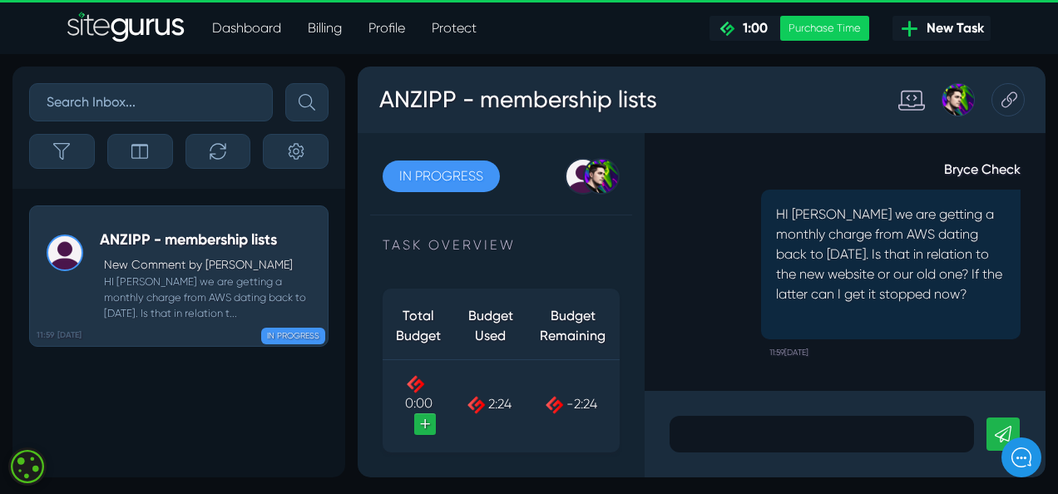
drag, startPoint x: 0, startPoint y: 0, endPoint x: 341, endPoint y: 378, distance: 508.8
click at [341, 378] on div "11:59 [DATE] ANZIPP - membership lists New Comment by [PERSON_NAME] Check HI [P…" at bounding box center [178, 333] width 333 height 289
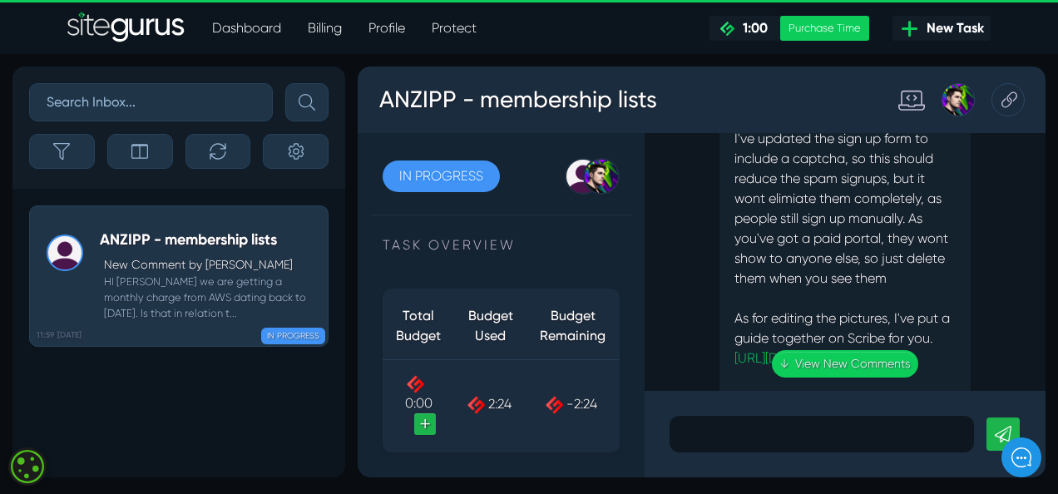
scroll to position [-2144, 0]
click at [832, 260] on div ".cls-1{fill-rule:evenodd;fill:url(#linear-gradient);} 0:06 ANZIPP - membership …" at bounding box center [845, 262] width 401 height 258
click at [822, 348] on link "[URL][DOMAIN_NAME]" at bounding box center [800, 356] width 132 height 16
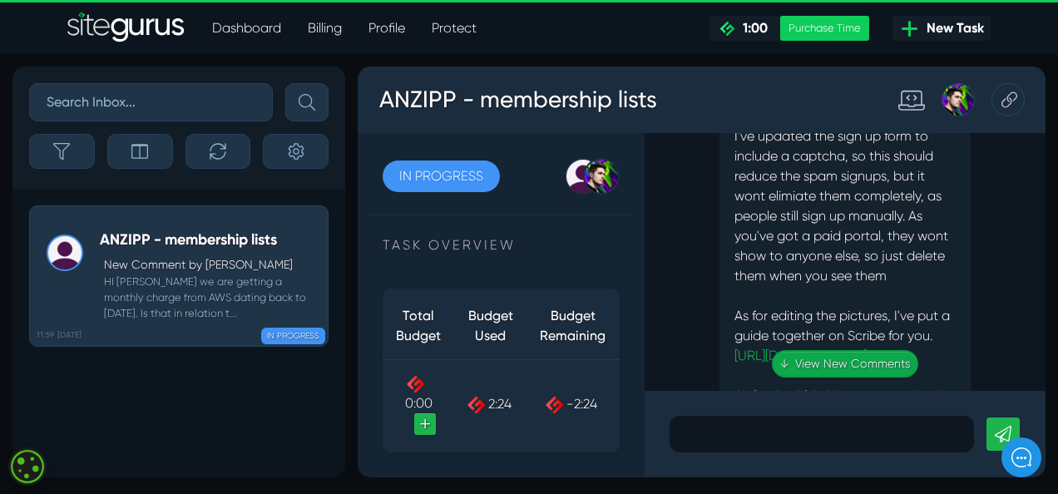
click at [805, 358] on link "↓ View New Comments" at bounding box center [845, 363] width 146 height 27
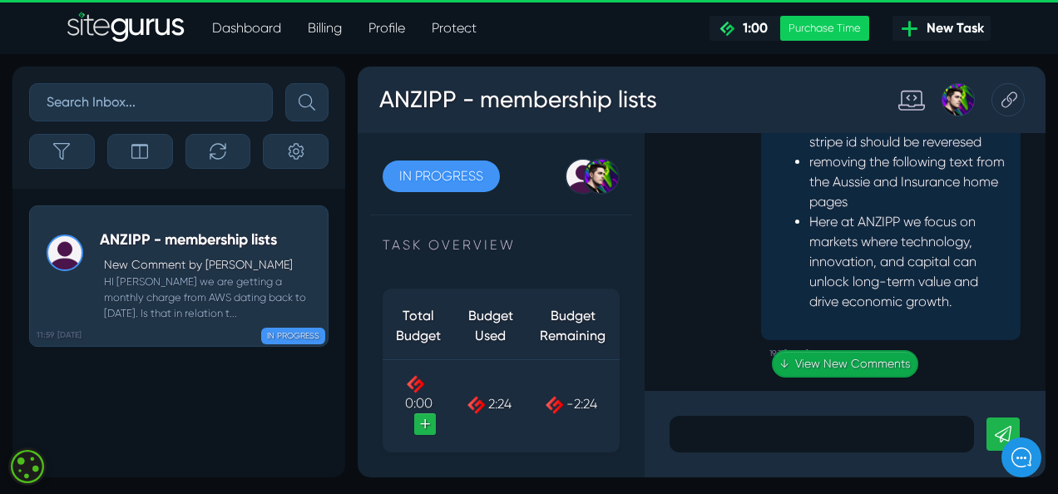
scroll to position [0, 0]
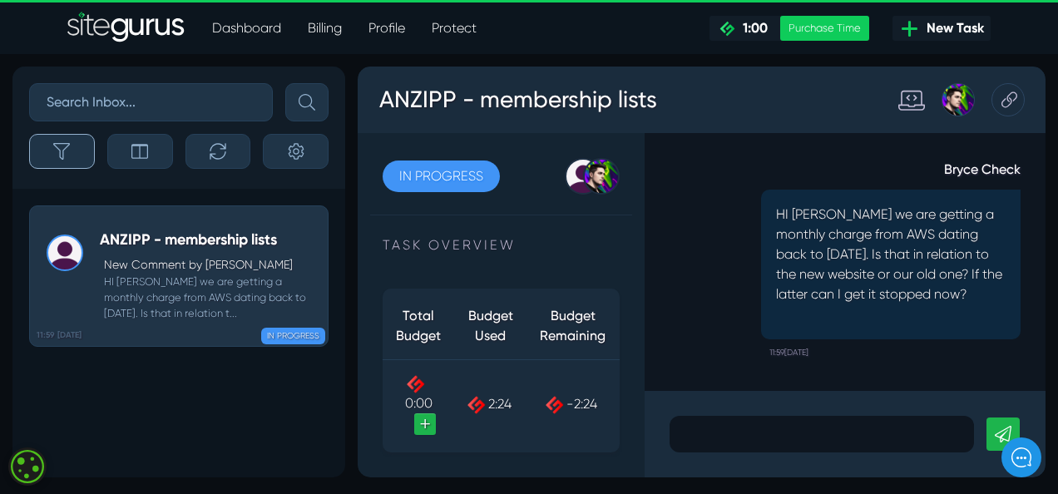
click at [71, 148] on button "button" at bounding box center [62, 151] width 66 height 35
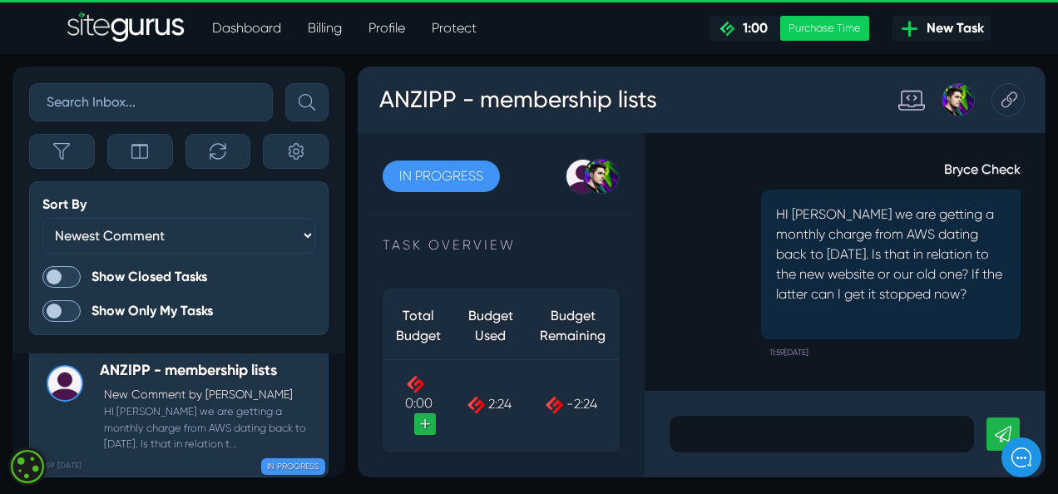
click at [717, 424] on p at bounding box center [821, 434] width 279 height 20
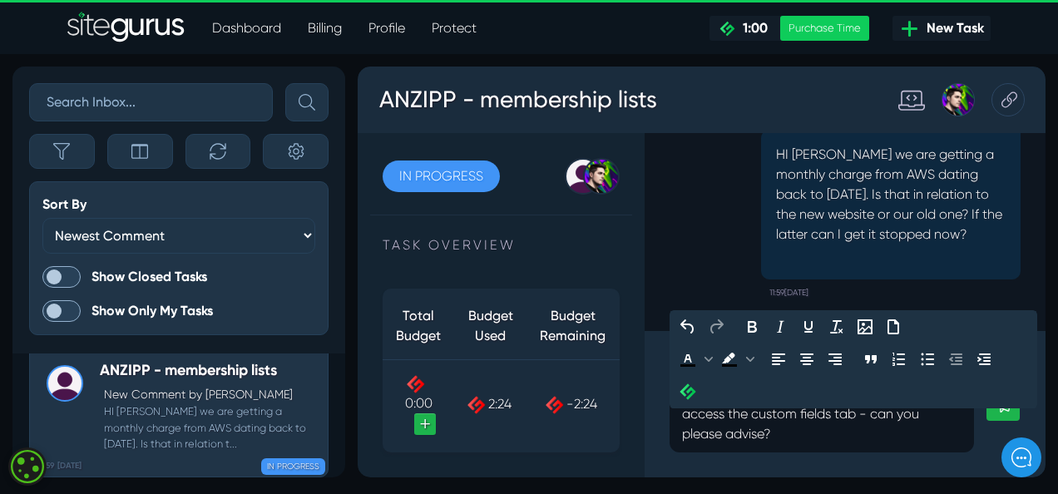
click at [1001, 412] on icon at bounding box center [1003, 404] width 17 height 17
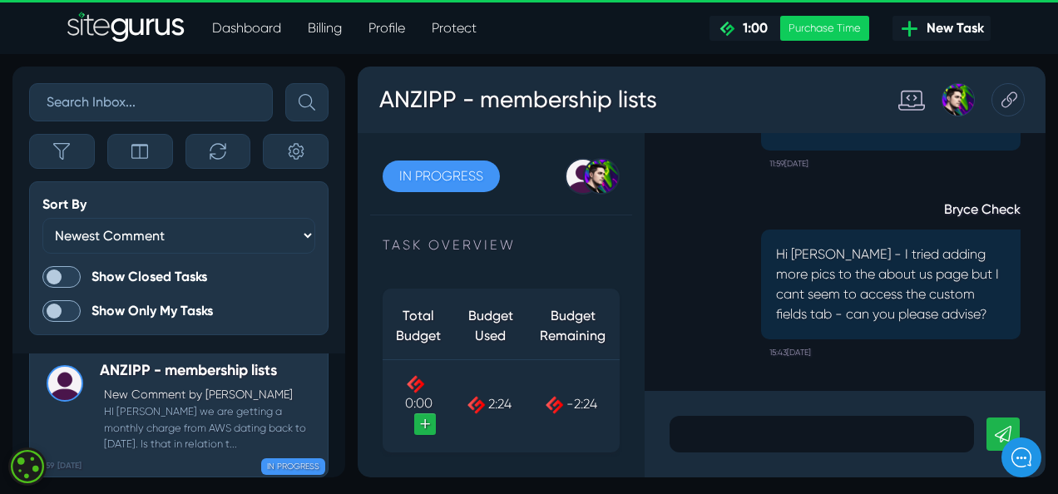
click at [933, 37] on span "New Task" at bounding box center [952, 28] width 64 height 20
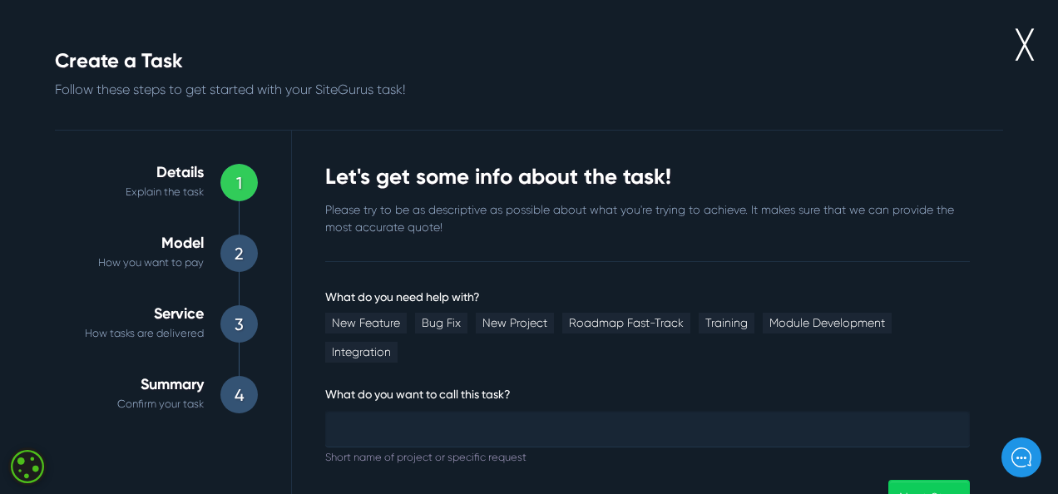
click at [1019, 50] on link "╳" at bounding box center [1024, 46] width 17 height 42
